Goal: Find specific page/section

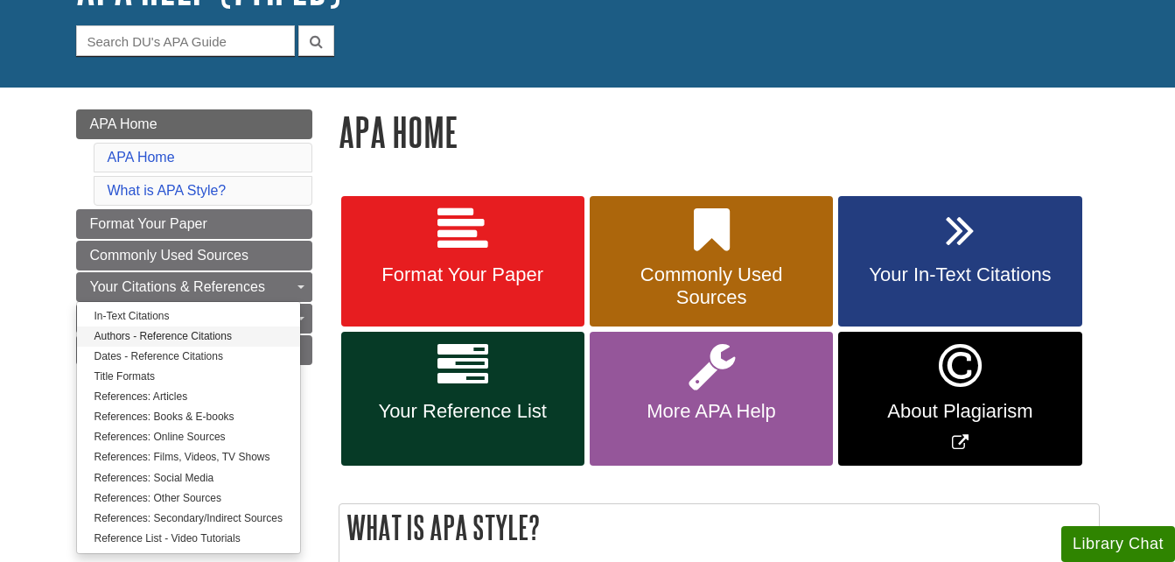
scroll to position [155, 0]
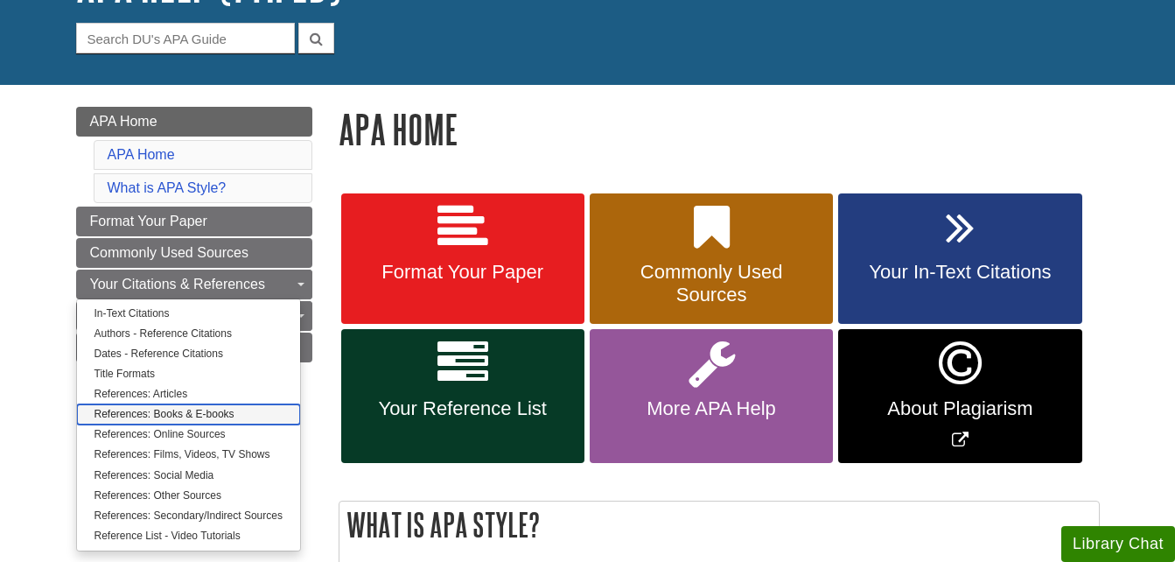
click at [184, 411] on link "References: Books & E-books" at bounding box center [188, 414] width 223 height 20
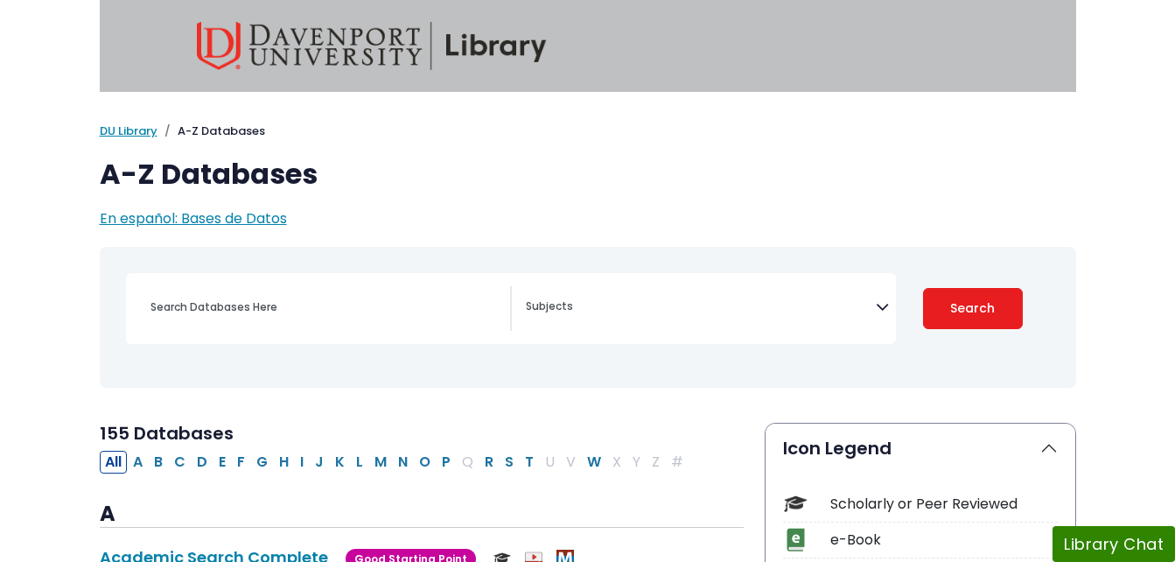
select select "Database Subject Filter"
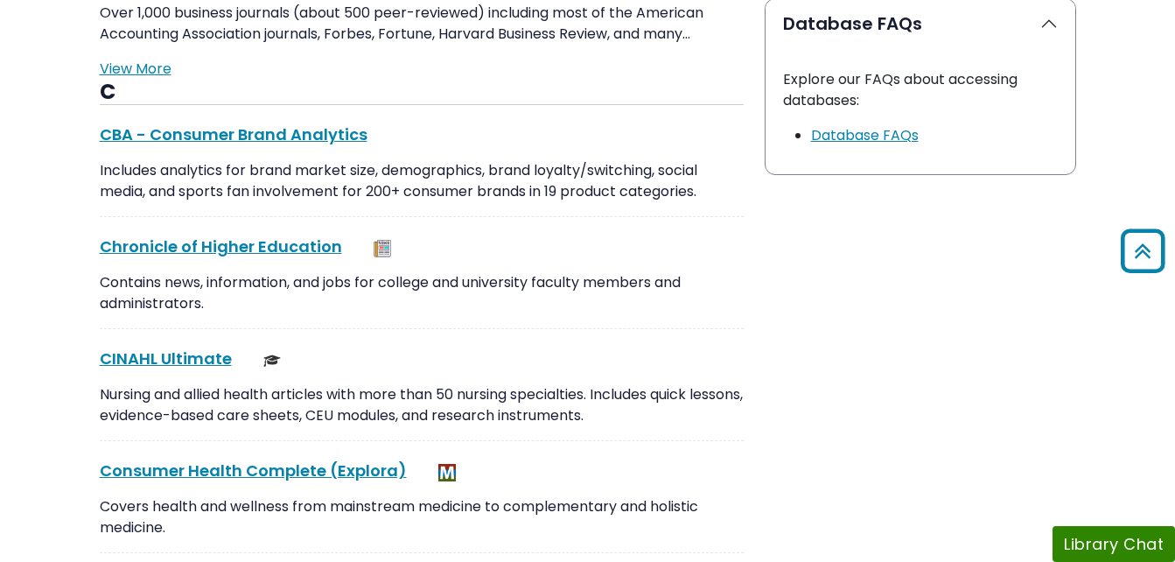
scroll to position [1839, 0]
click at [209, 361] on link "CINAHL Ultimate This link opens in a new window" at bounding box center [166, 358] width 132 height 22
